Goal: Check status: Check status

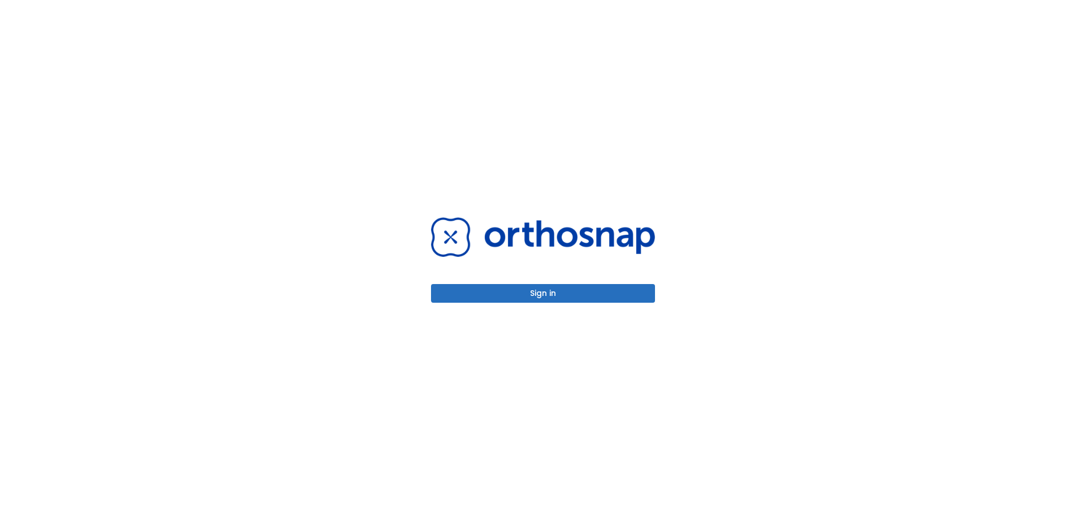
click at [554, 289] on button "Sign in" at bounding box center [543, 293] width 224 height 19
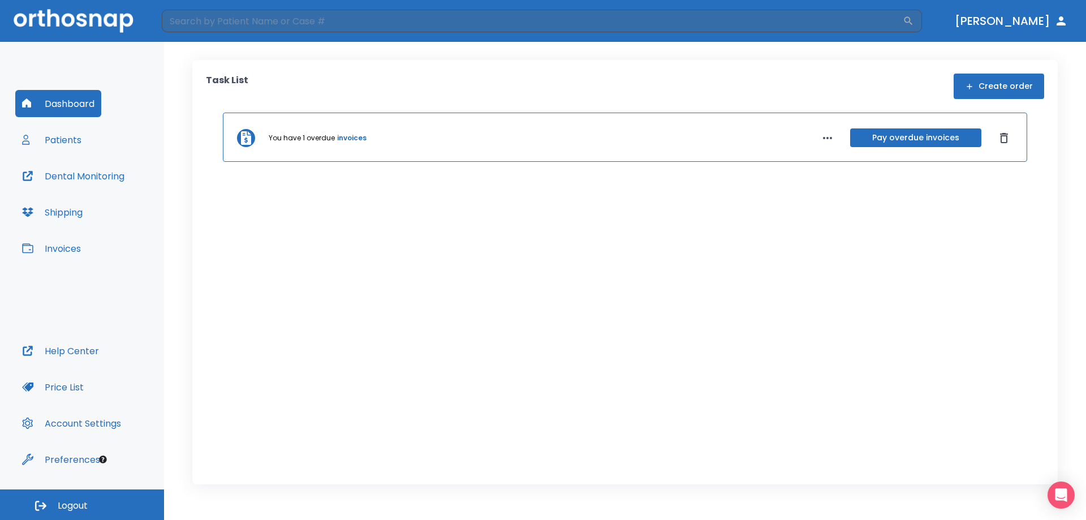
click at [64, 149] on button "Patients" at bounding box center [51, 139] width 73 height 27
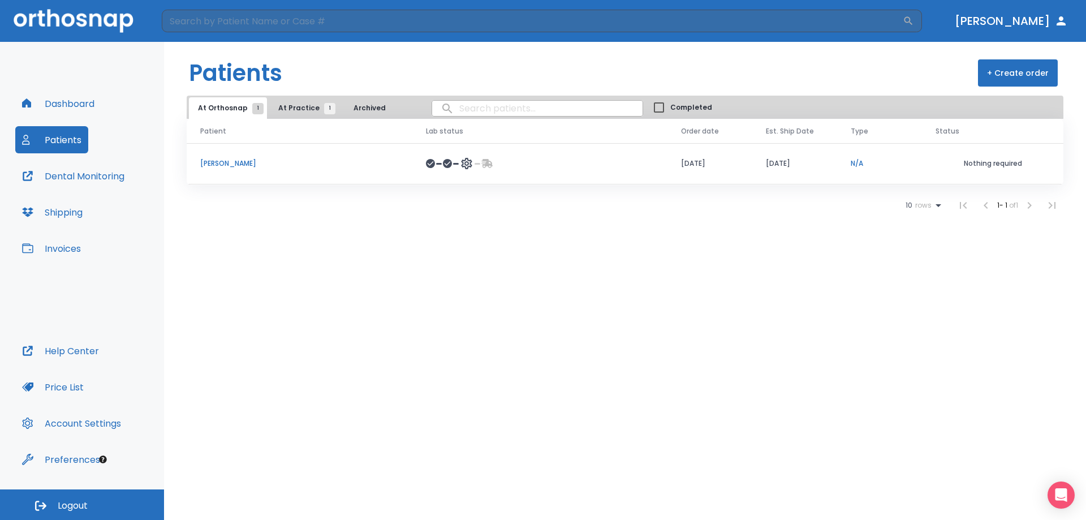
click at [248, 162] on p "Susanna Villarino" at bounding box center [299, 163] width 199 height 10
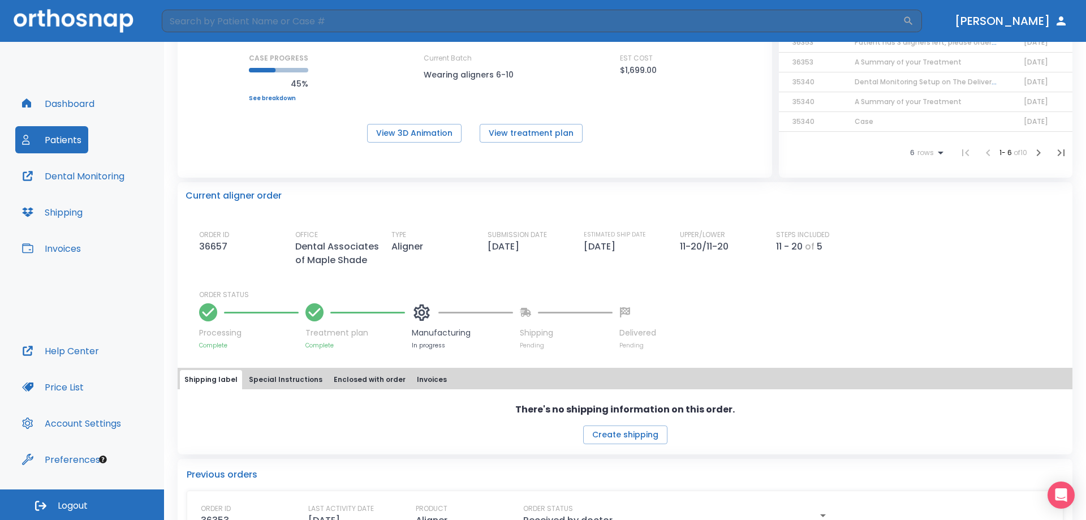
scroll to position [170, 0]
